Goal: Information Seeking & Learning: Learn about a topic

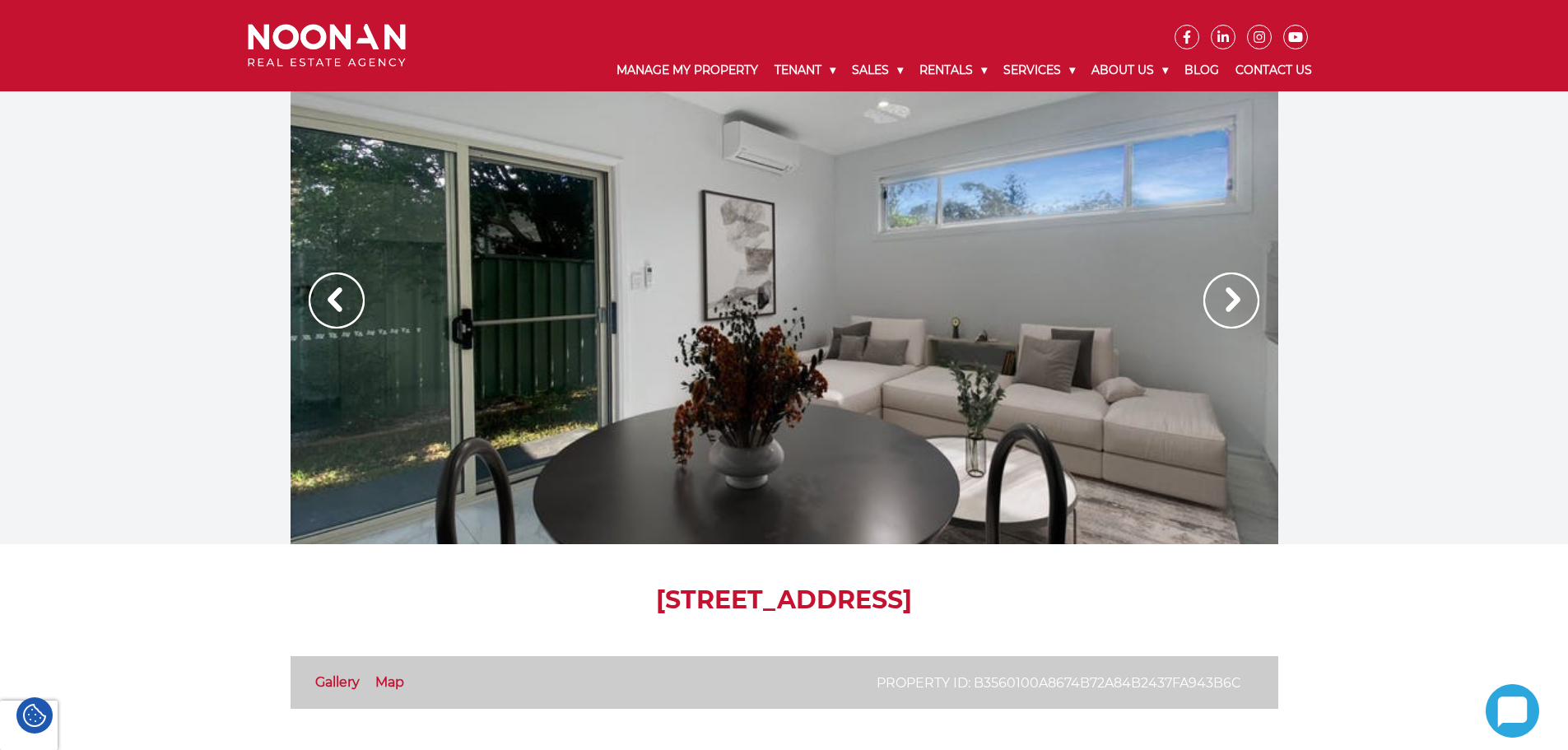
click at [1223, 308] on img at bounding box center [1231, 299] width 56 height 56
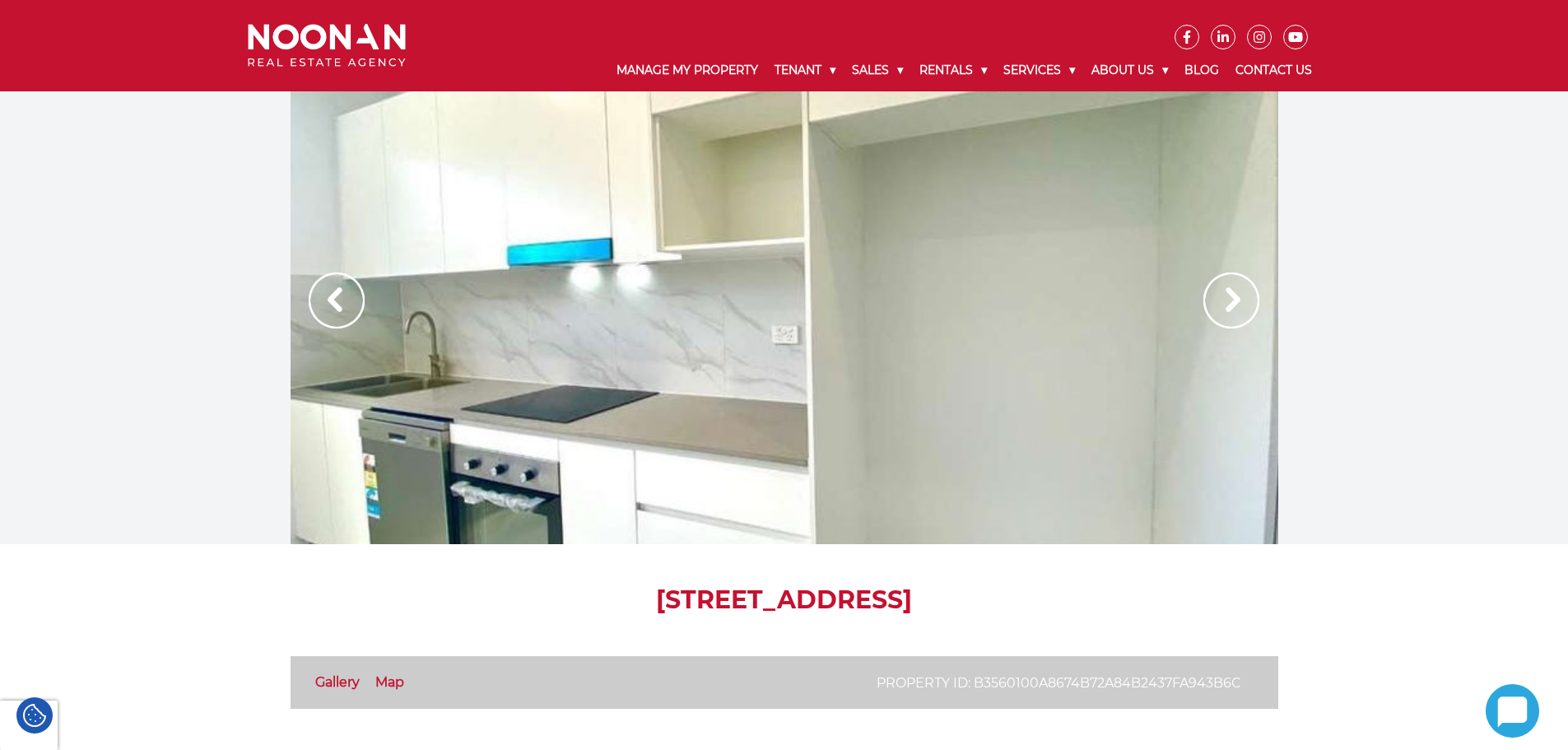
click at [1223, 308] on img at bounding box center [1231, 299] width 56 height 56
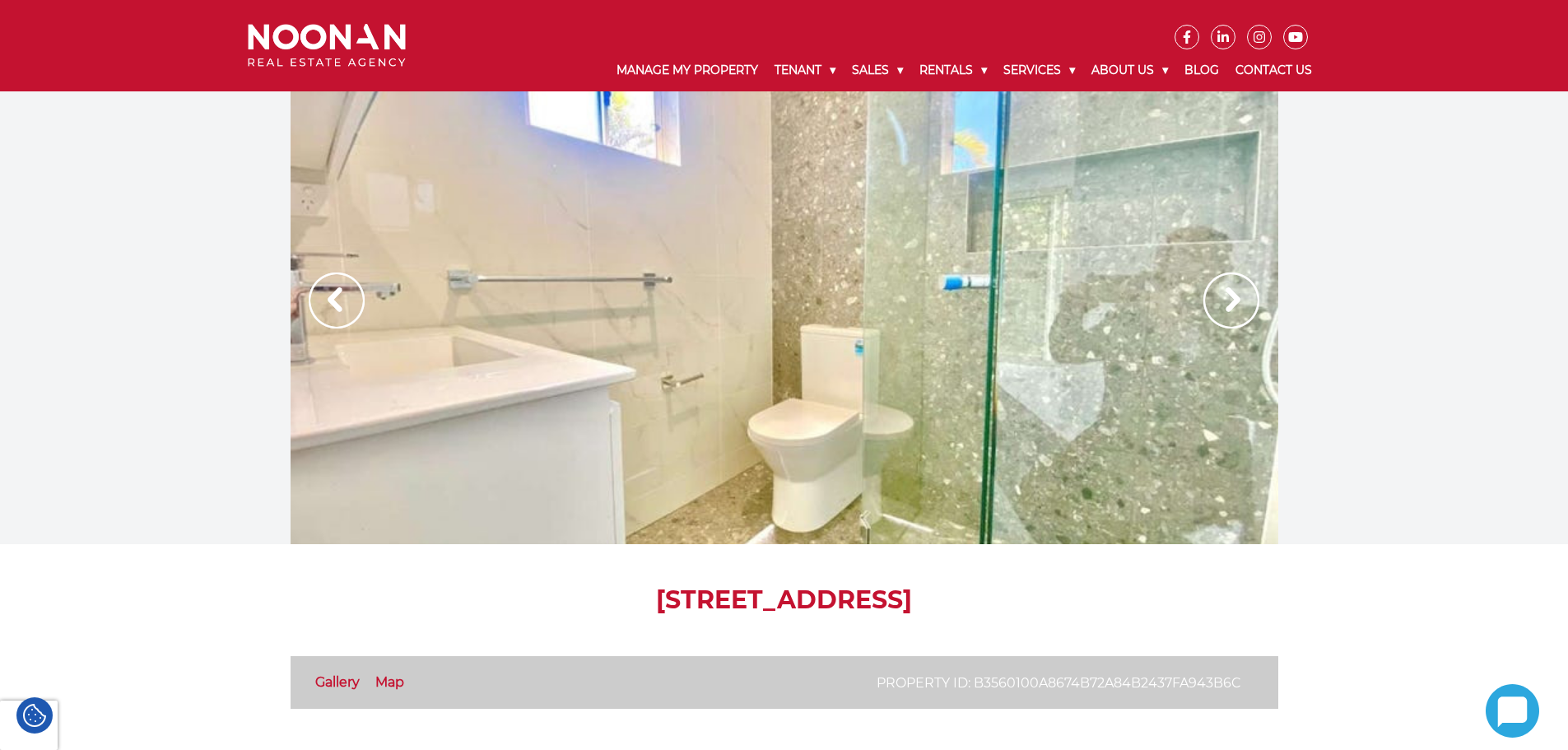
click at [1223, 308] on img at bounding box center [1231, 299] width 56 height 56
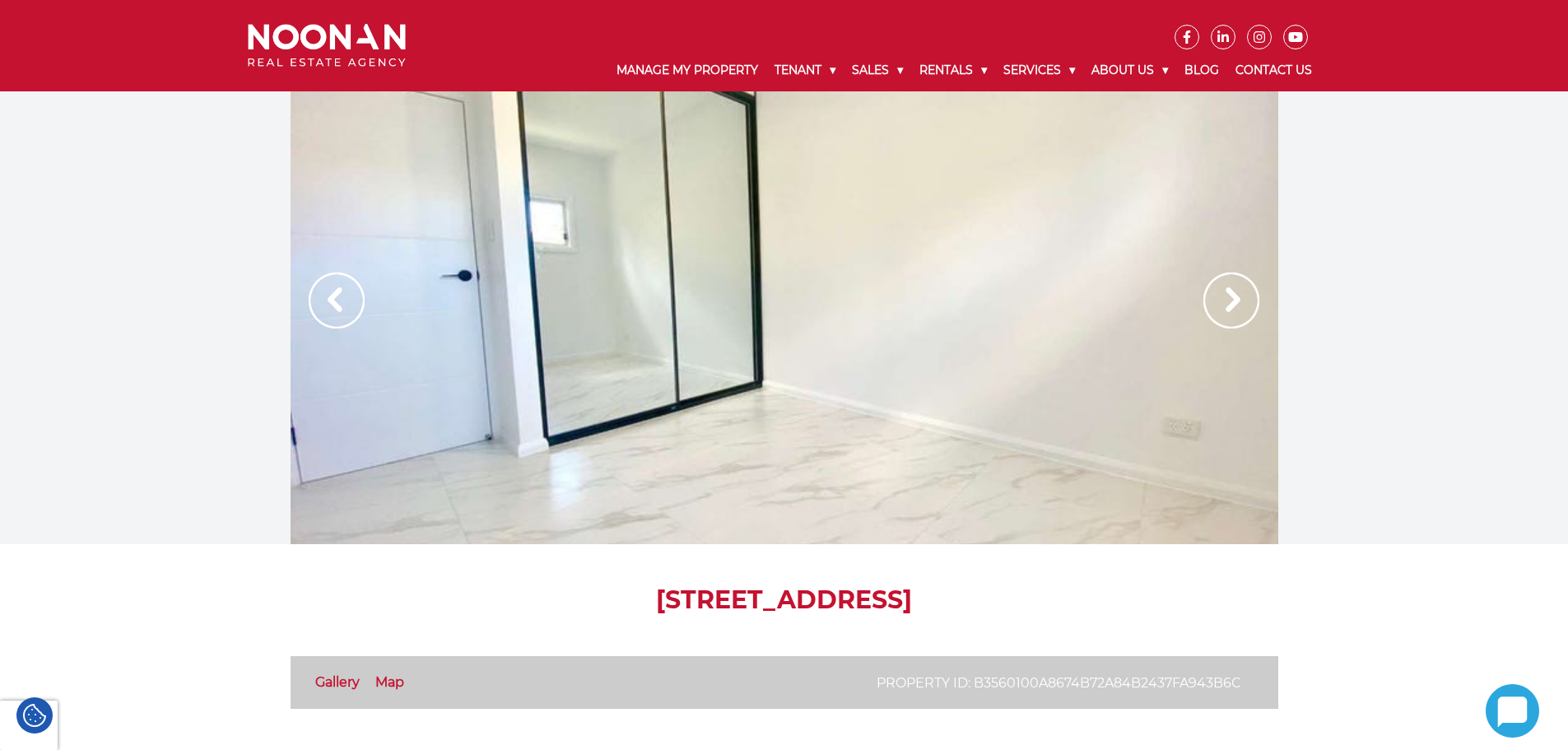
click at [1223, 308] on img at bounding box center [1231, 299] width 56 height 56
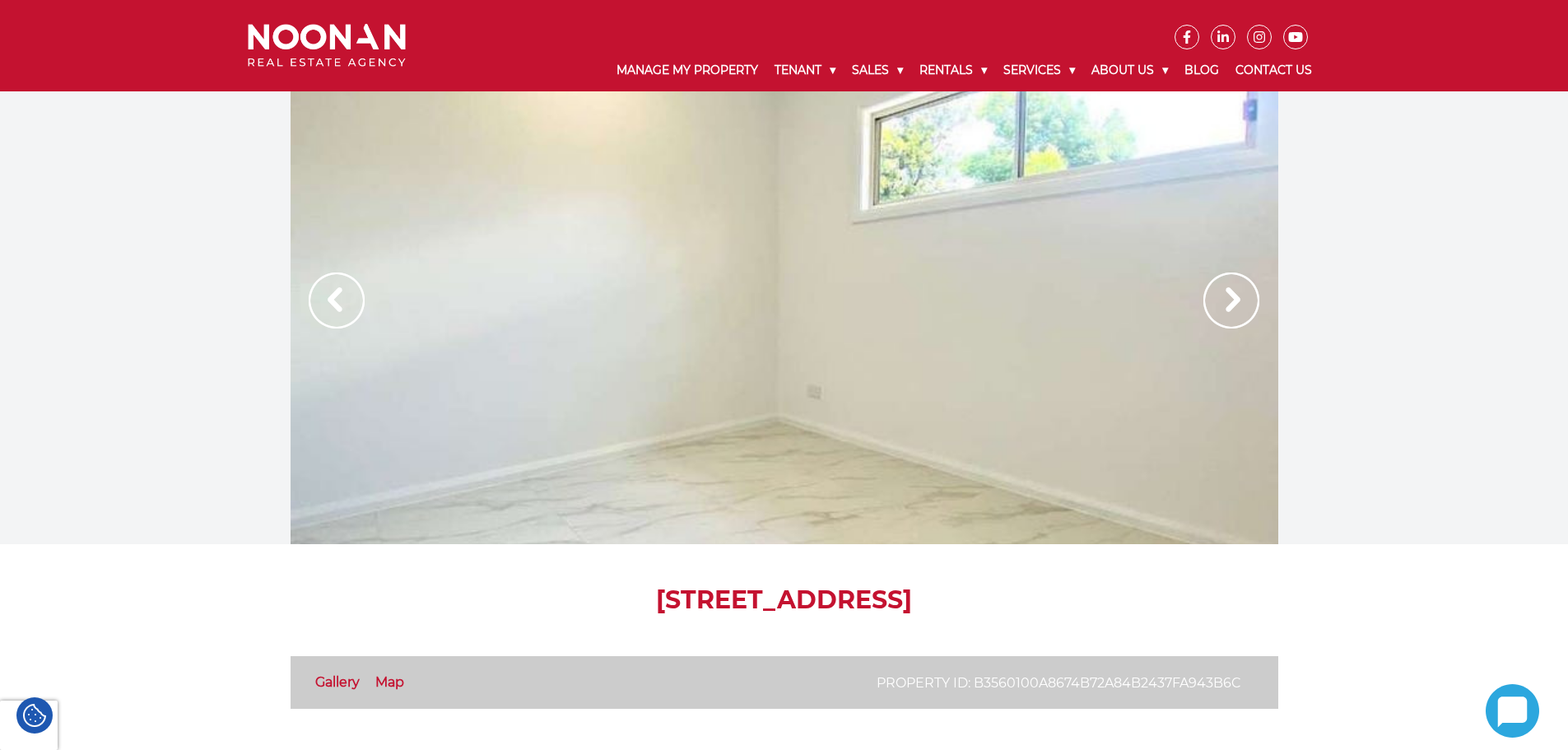
click at [1223, 308] on img at bounding box center [1231, 299] width 56 height 56
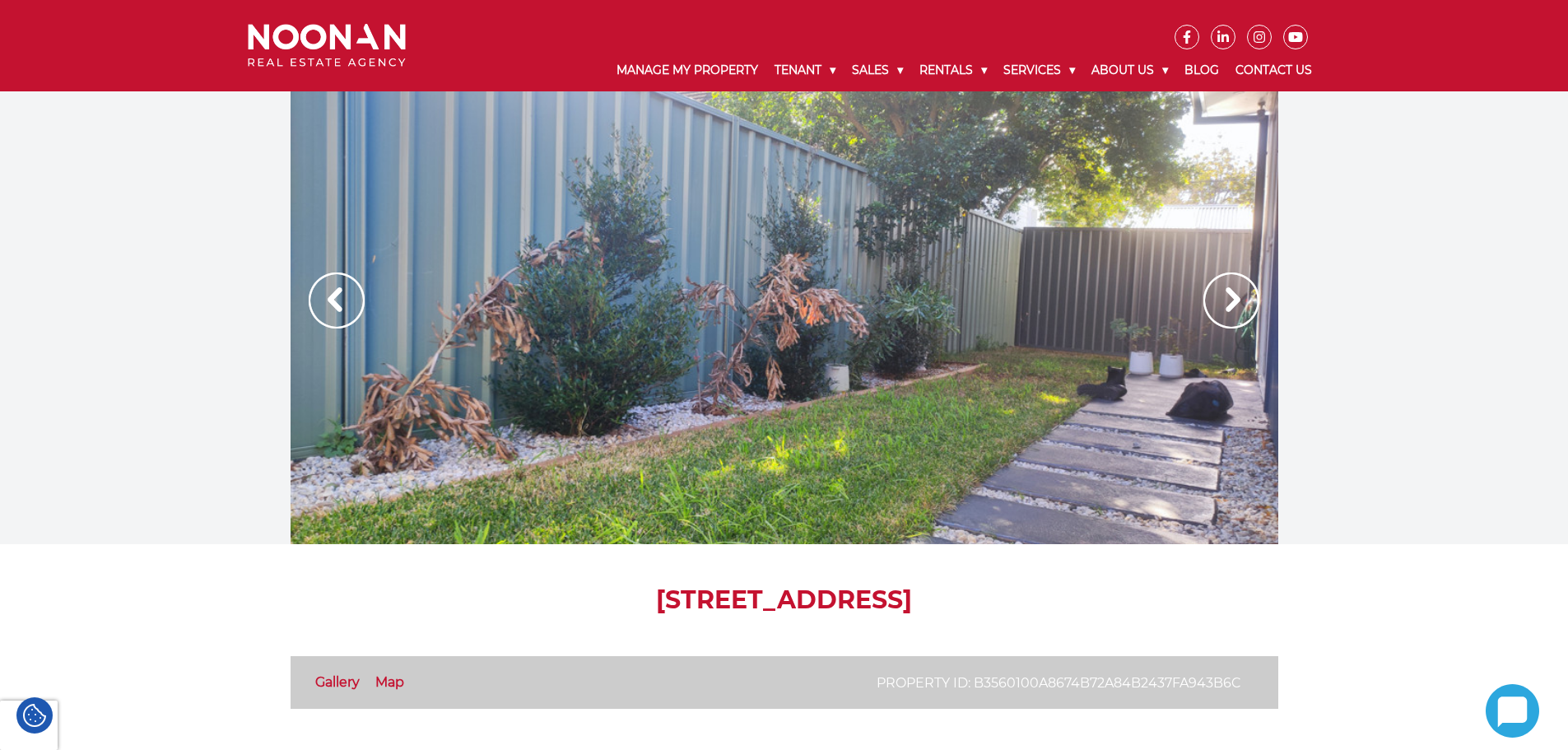
click at [1223, 308] on img at bounding box center [1231, 299] width 56 height 56
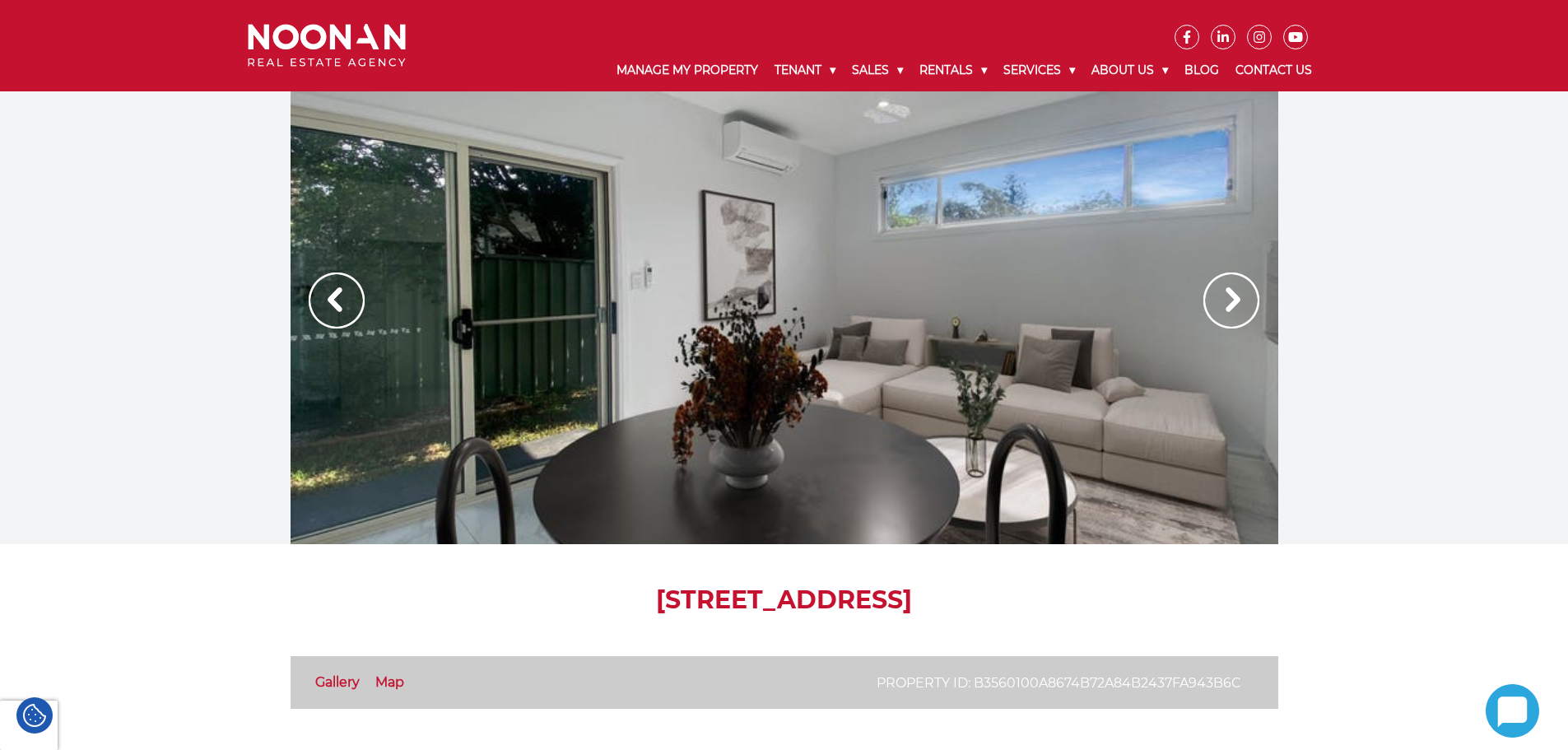
click at [1223, 308] on img at bounding box center [1231, 299] width 56 height 56
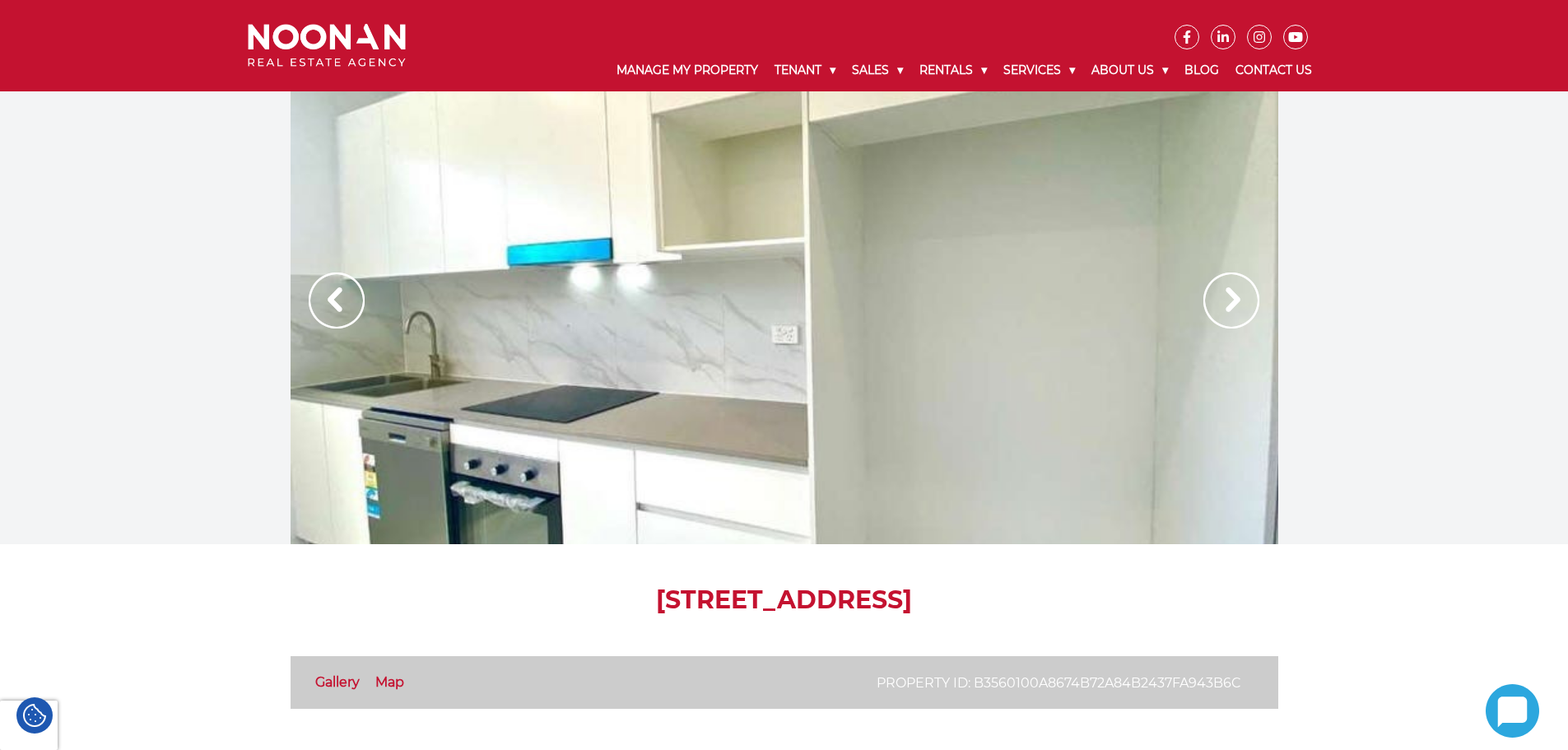
click at [1223, 308] on img at bounding box center [1231, 299] width 56 height 56
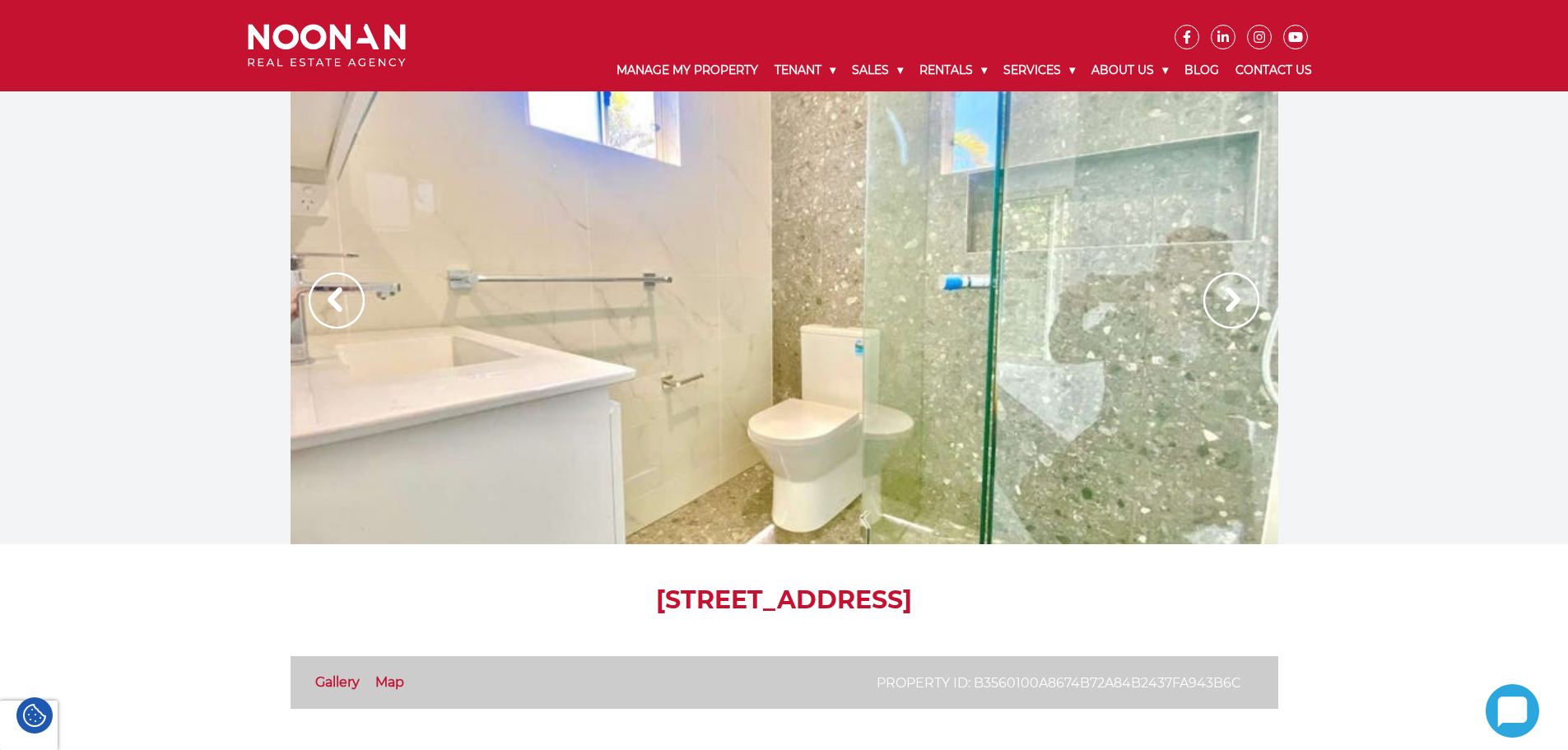
click at [1215, 311] on img at bounding box center [1231, 299] width 56 height 56
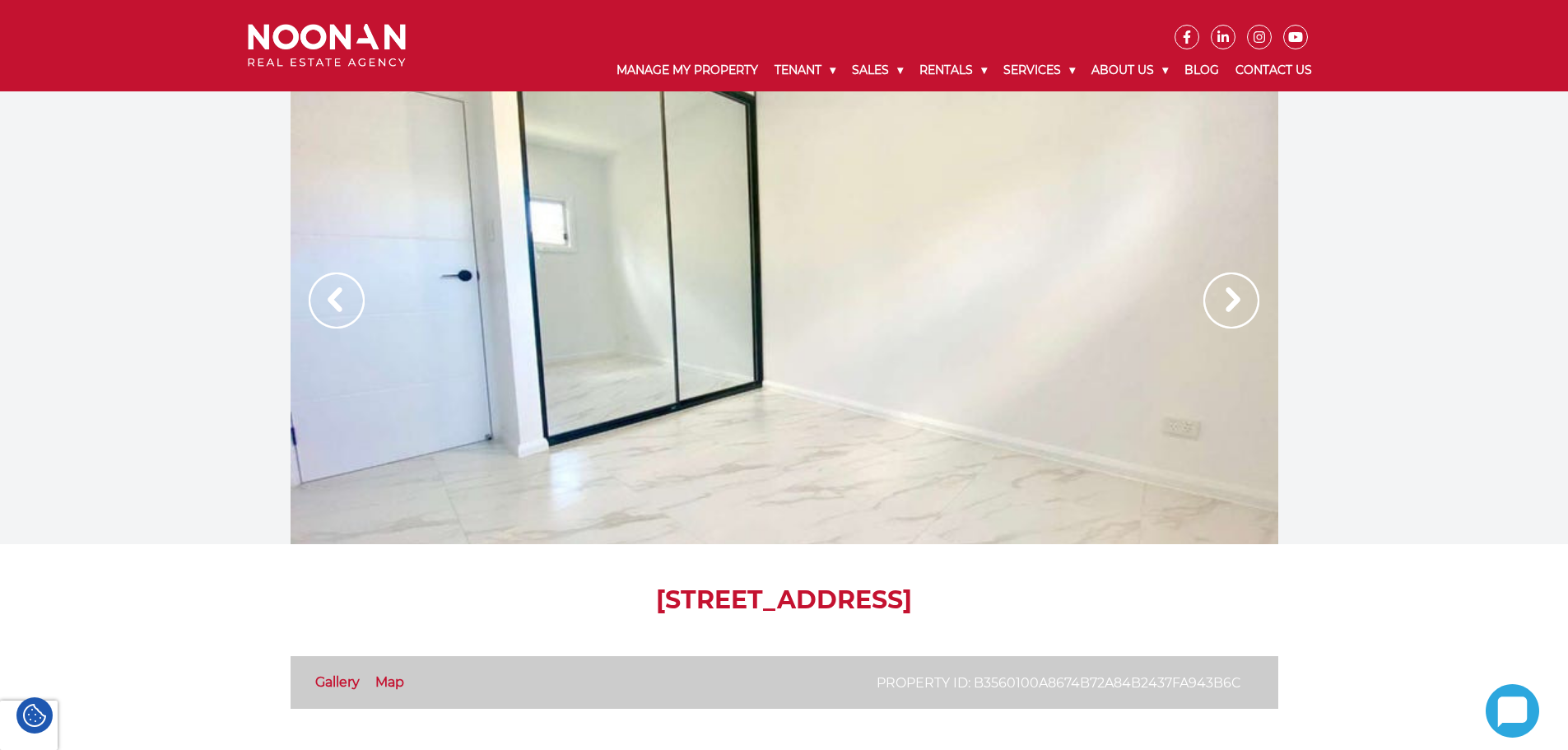
click at [1215, 311] on img at bounding box center [1231, 299] width 56 height 56
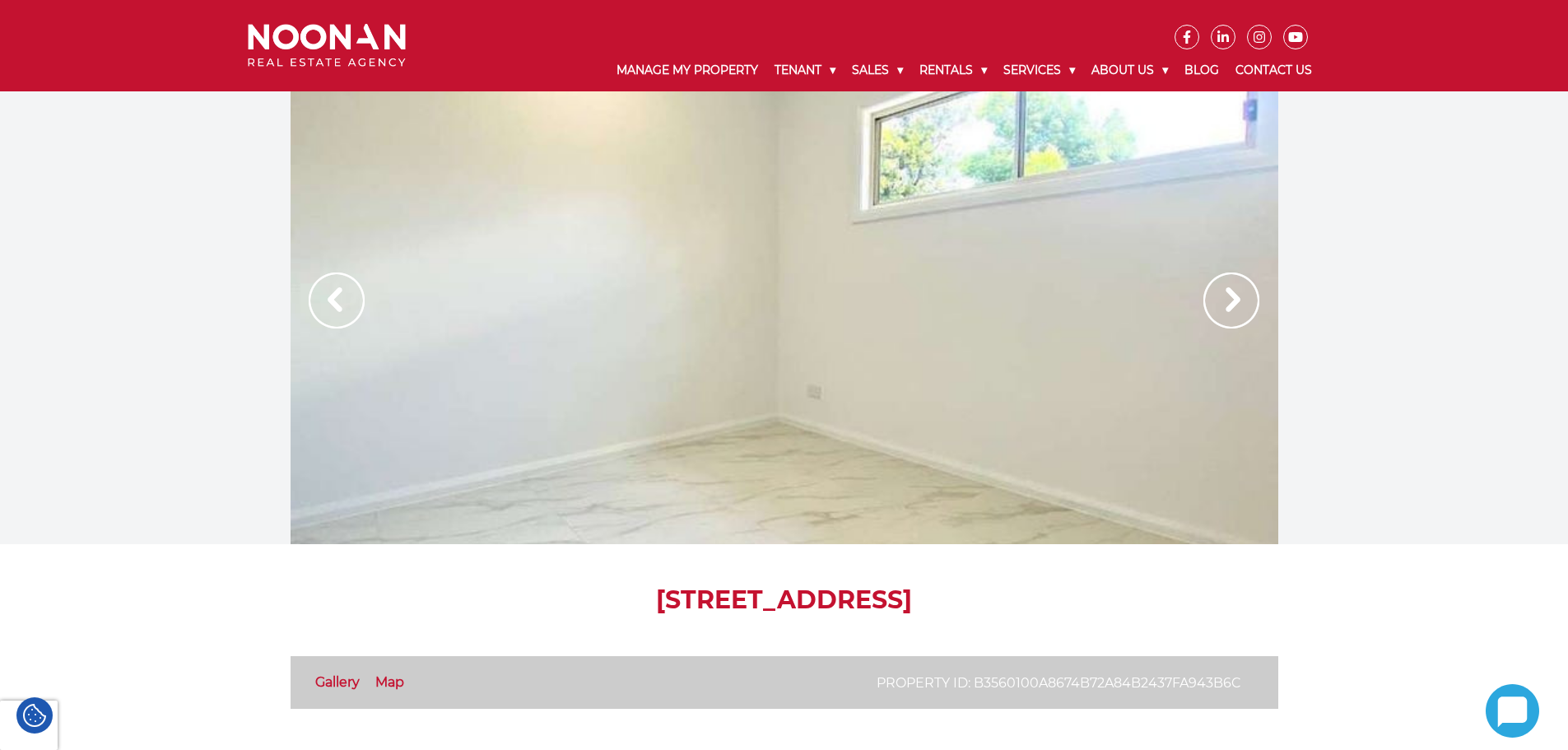
click at [1215, 311] on img at bounding box center [1231, 299] width 56 height 56
